Goal: Task Accomplishment & Management: Use online tool/utility

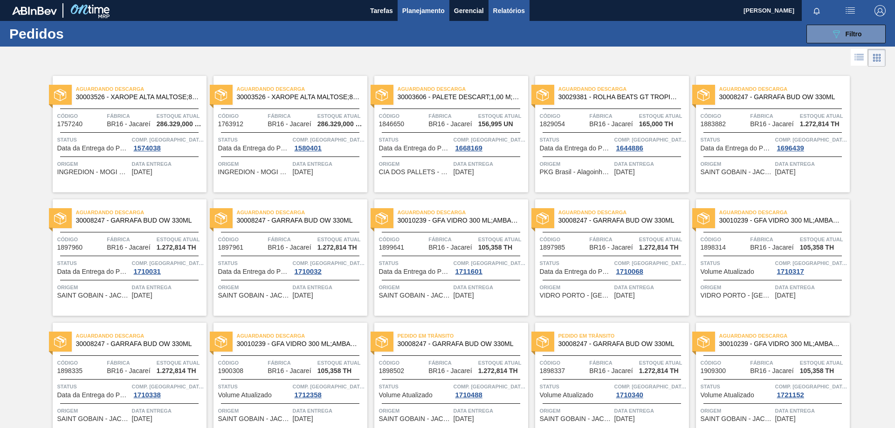
click at [504, 13] on span "Relatórios" at bounding box center [509, 10] width 32 height 11
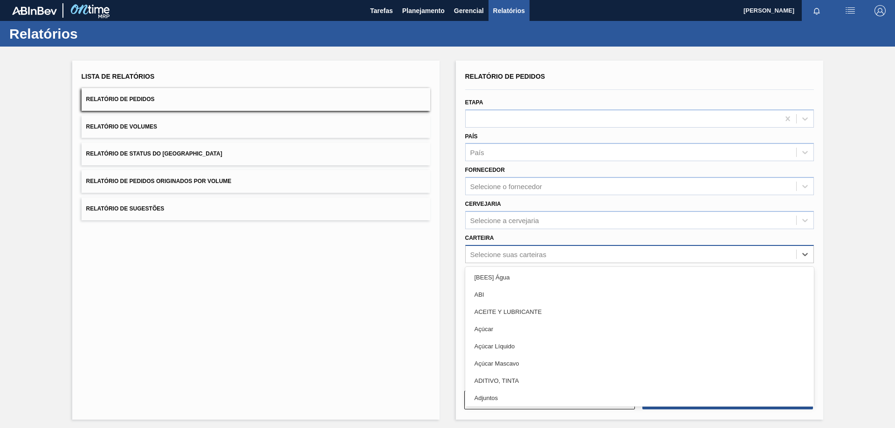
click at [494, 255] on div "Selecione suas carteiras" at bounding box center [508, 254] width 76 height 8
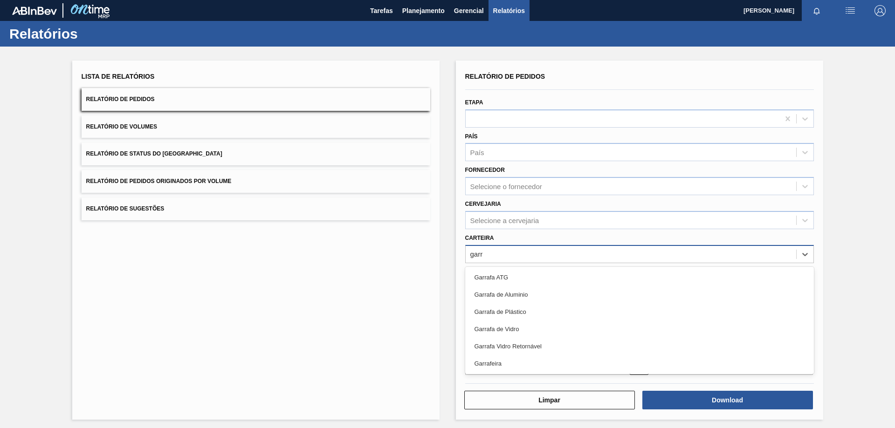
type input "garra"
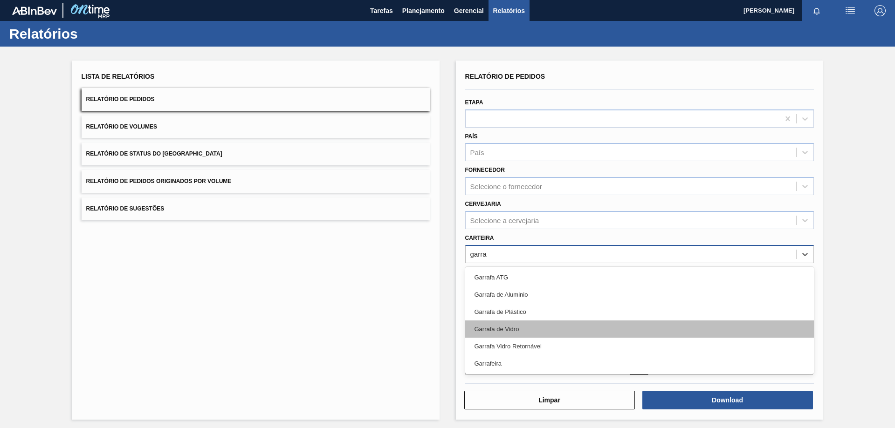
click at [514, 327] on div "Garrafa de Vidro" at bounding box center [639, 329] width 349 height 17
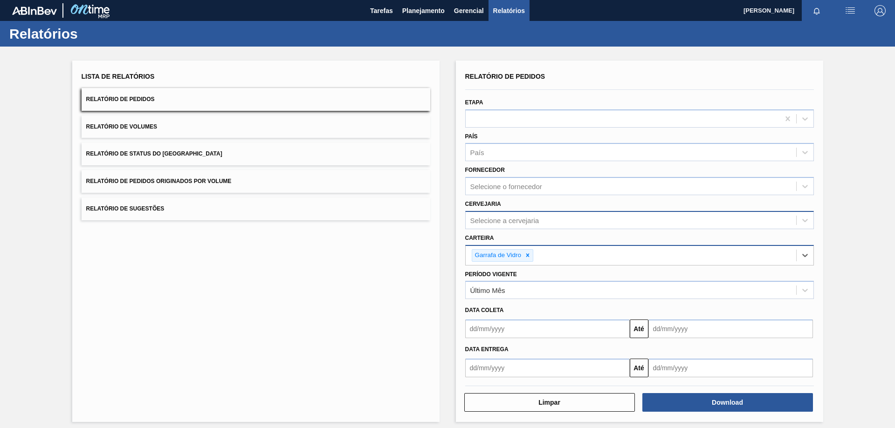
click at [515, 222] on div "Selecione a cervejaria" at bounding box center [504, 220] width 69 height 8
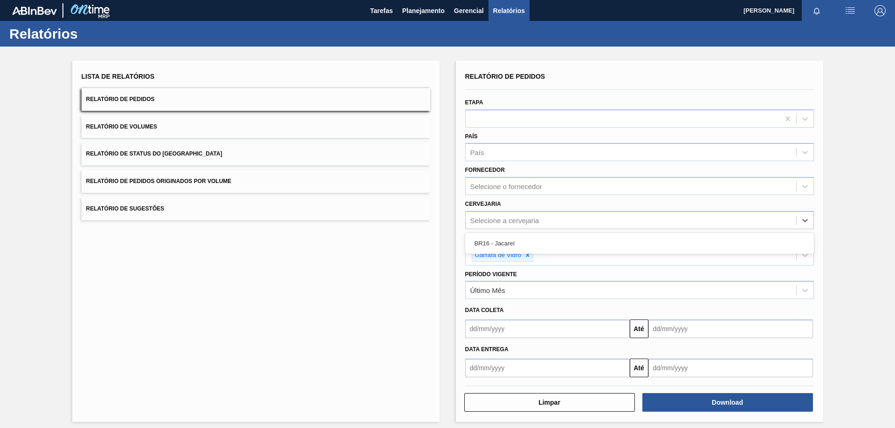
click at [526, 239] on div "BR16 - Jacareí" at bounding box center [639, 243] width 349 height 17
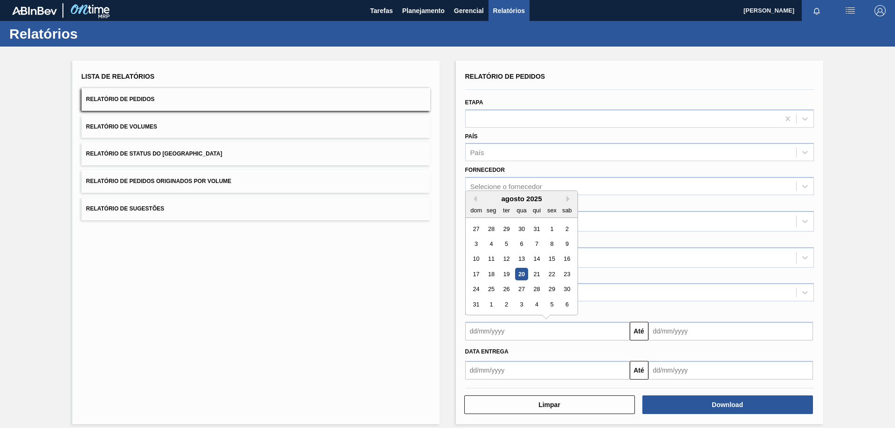
click at [492, 332] on input "text" at bounding box center [547, 331] width 165 height 19
click at [488, 275] on div "18" at bounding box center [491, 274] width 13 height 13
type input "[DATE]"
click at [512, 333] on input "[DATE]" at bounding box center [547, 331] width 165 height 19
click at [679, 332] on input "text" at bounding box center [731, 331] width 165 height 19
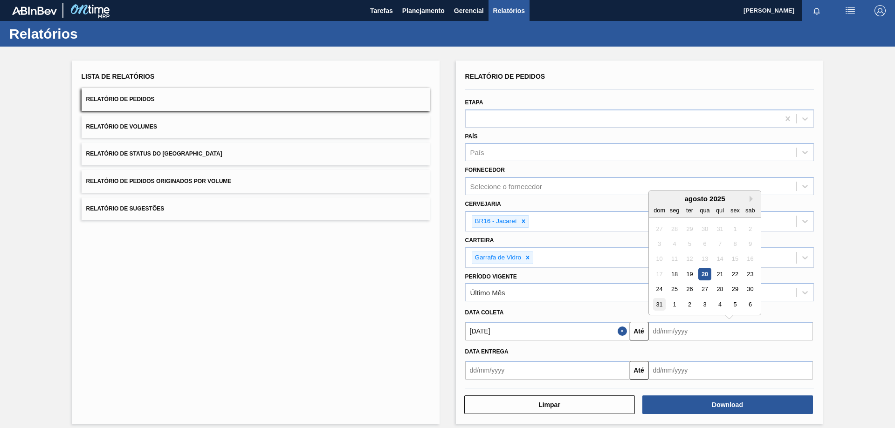
click at [660, 303] on div "31" at bounding box center [659, 304] width 13 height 13
type input "[DATE]"
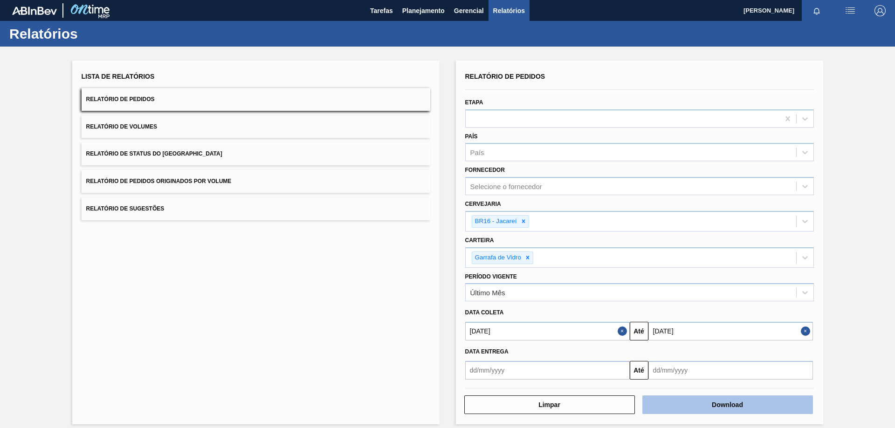
click at [708, 410] on button "Download" at bounding box center [727, 405] width 171 height 19
